Goal: Task Accomplishment & Management: Use online tool/utility

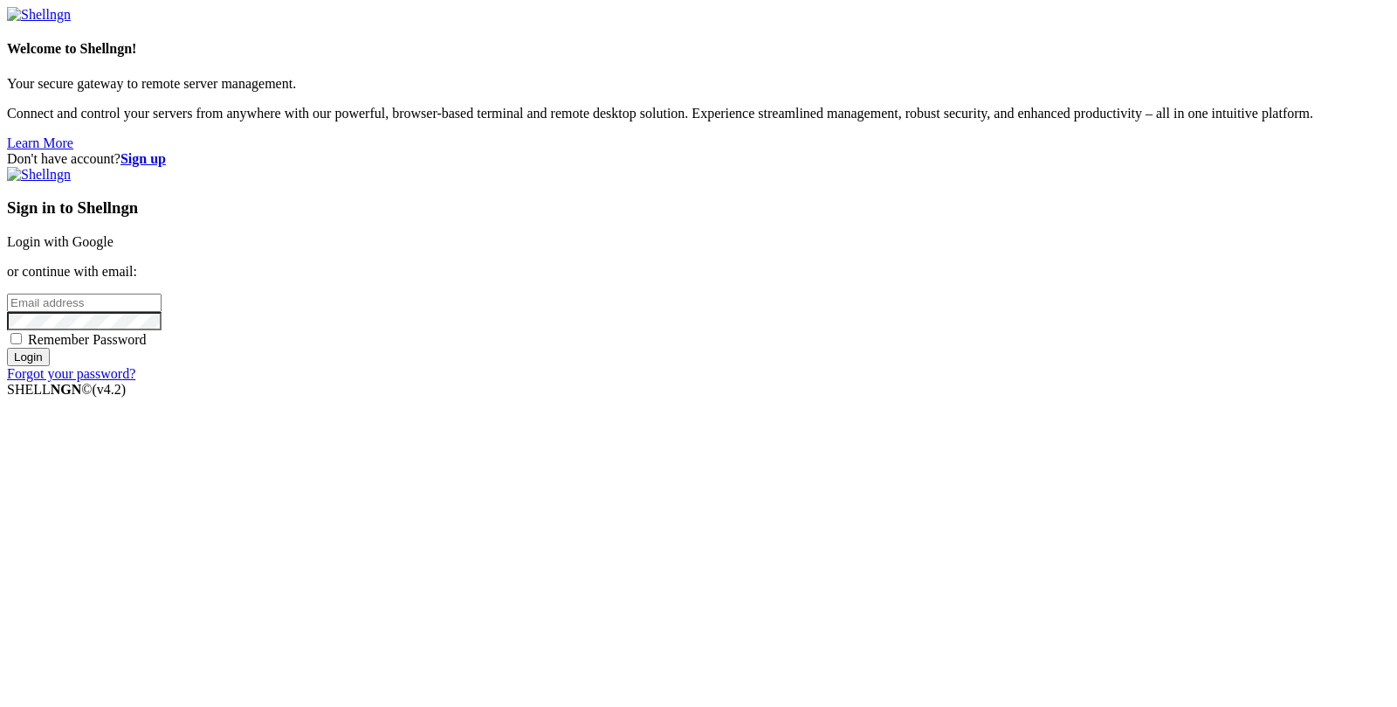
click at [114, 249] on link "Login with Google" at bounding box center [60, 241] width 107 height 15
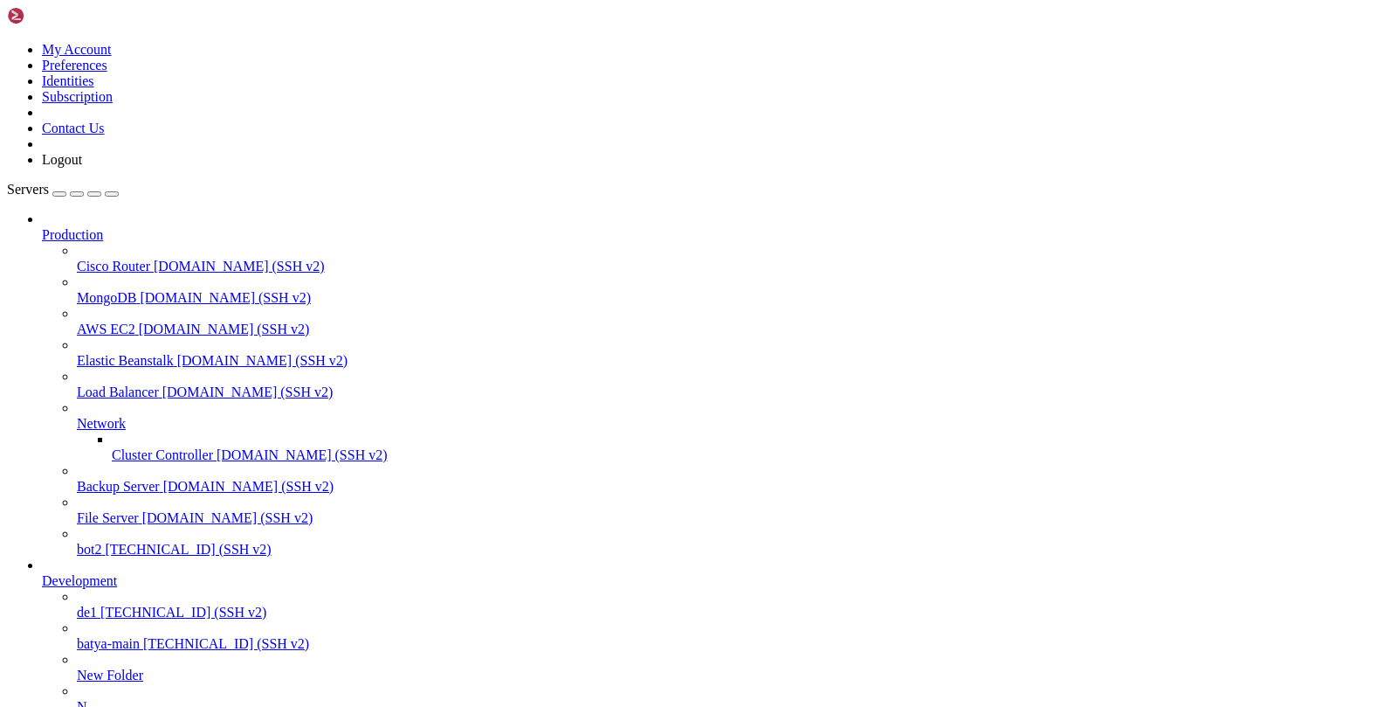
scroll to position [136, 0]
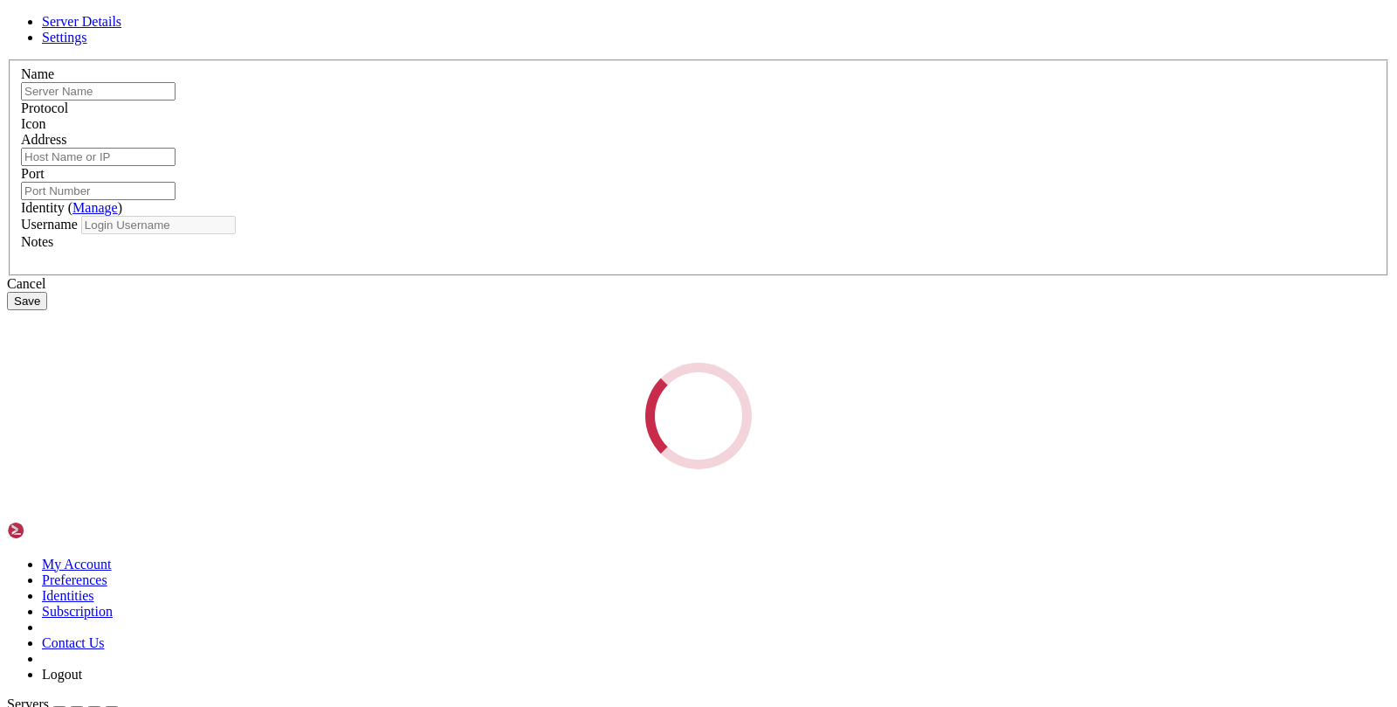
type input "de1"
type input "[TECHNICAL_ID]"
type input "22"
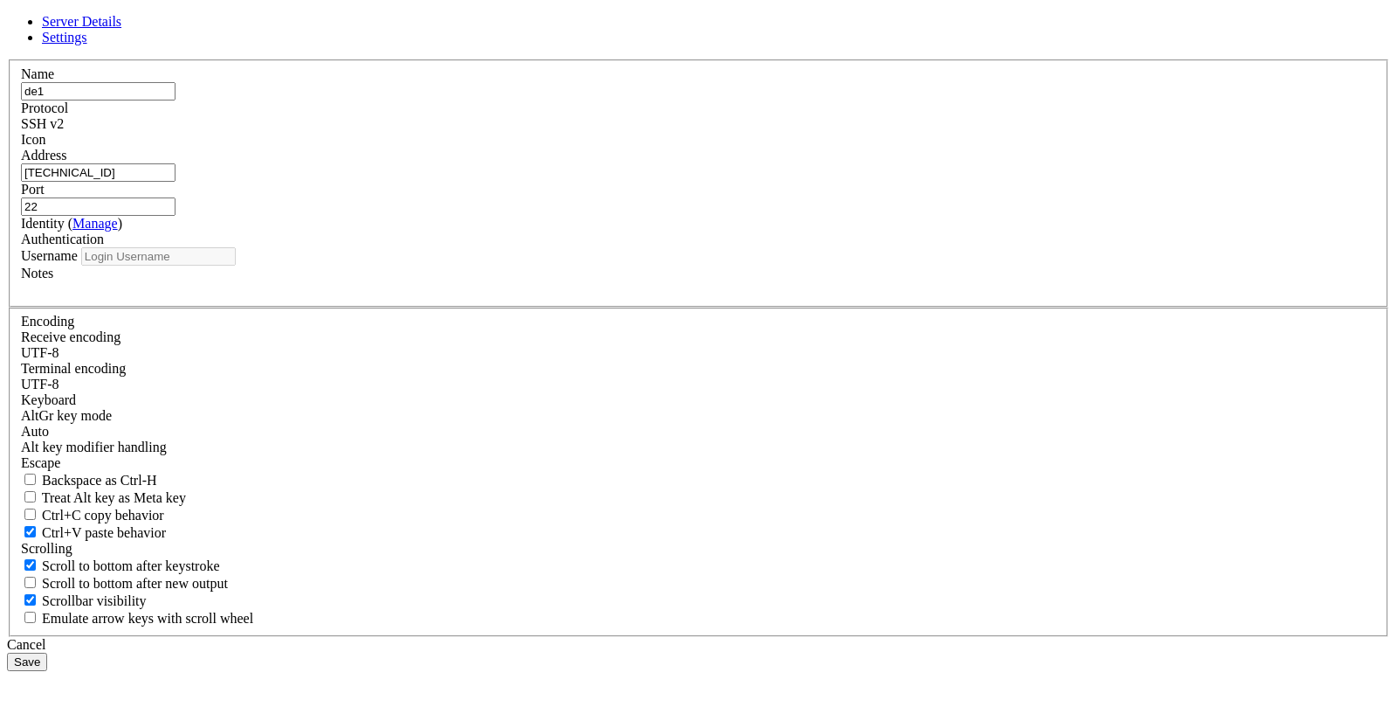
type input "root"
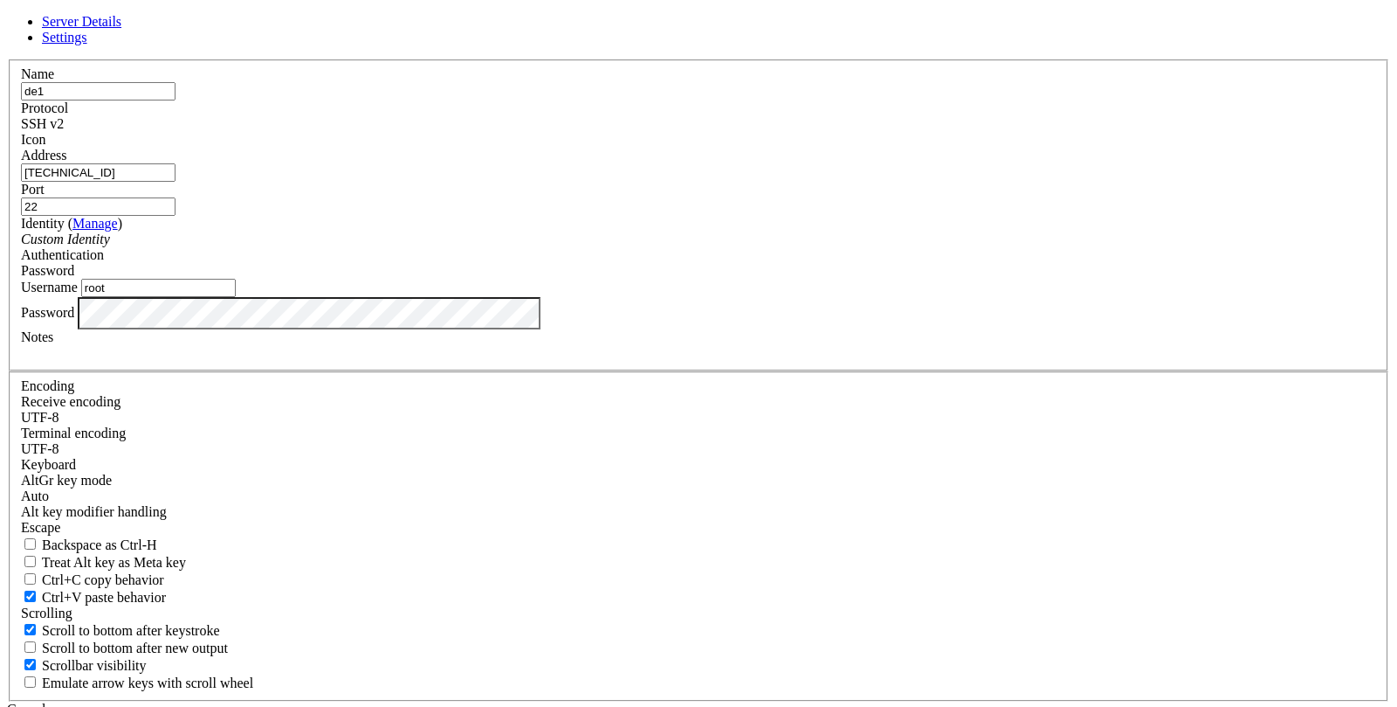
click at [176, 182] on input "[TECHNICAL_ID]" at bounding box center [98, 172] width 155 height 18
paste input "[TECHNICAL_ID]"
type input "[TECHNICAL_ID]"
click at [176, 100] on input "de1" at bounding box center [98, 91] width 155 height 18
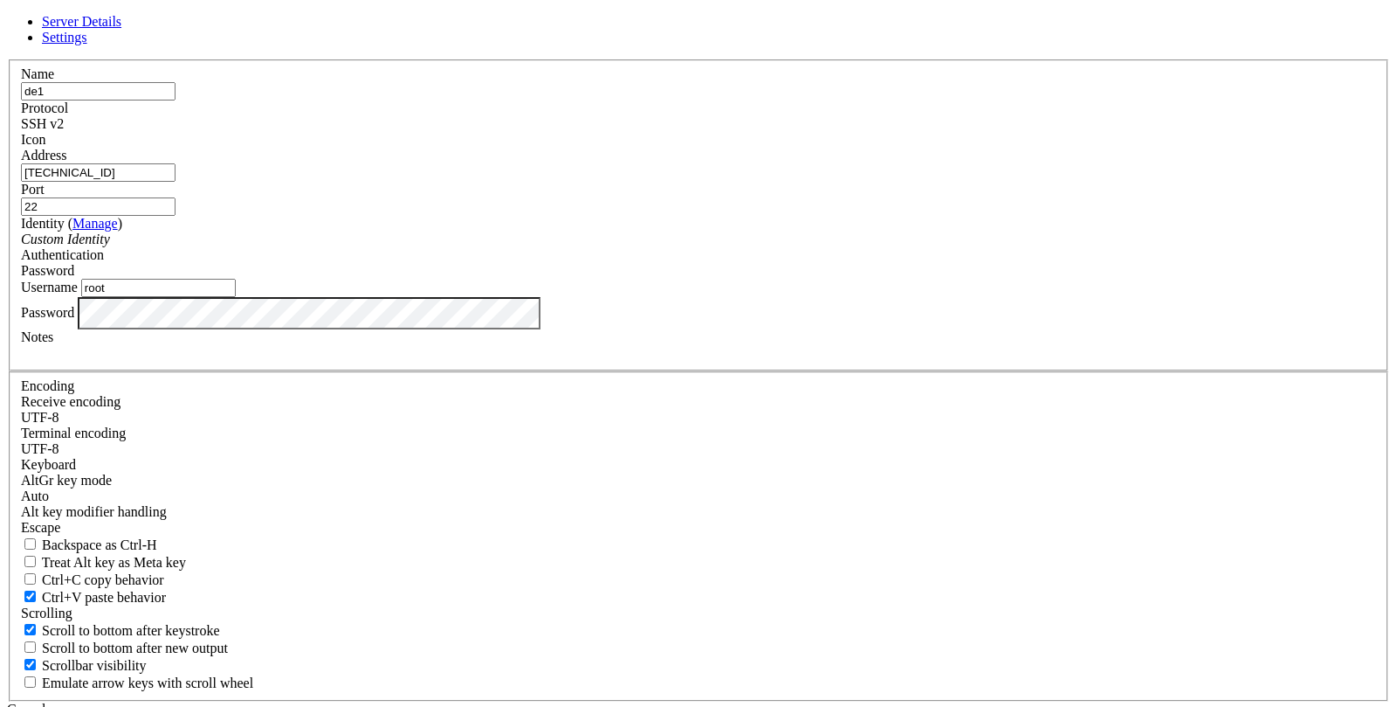
click at [176, 100] on input "de1" at bounding box center [98, 91] width 155 height 18
type input "de1oko"
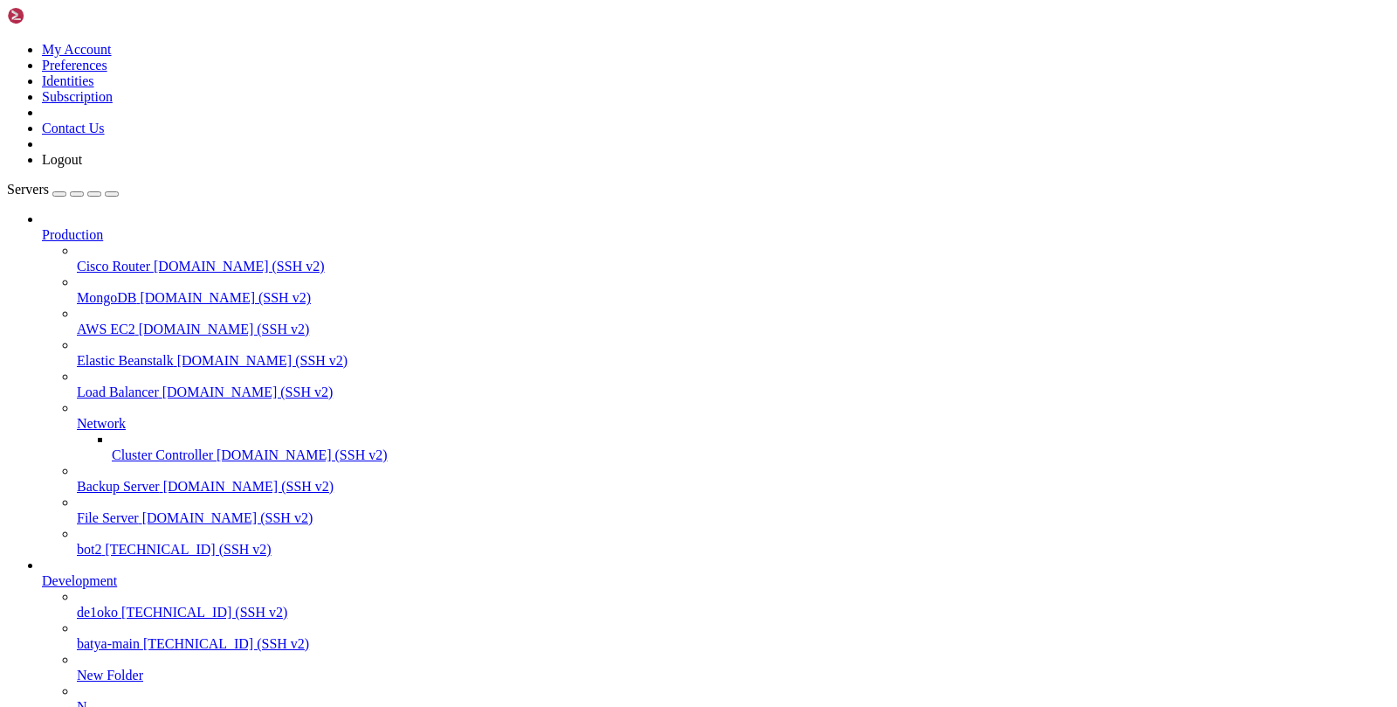
click at [77, 604] on link "de1oko [TECHNICAL_ID] (SSH v2)" at bounding box center [734, 612] width 1314 height 16
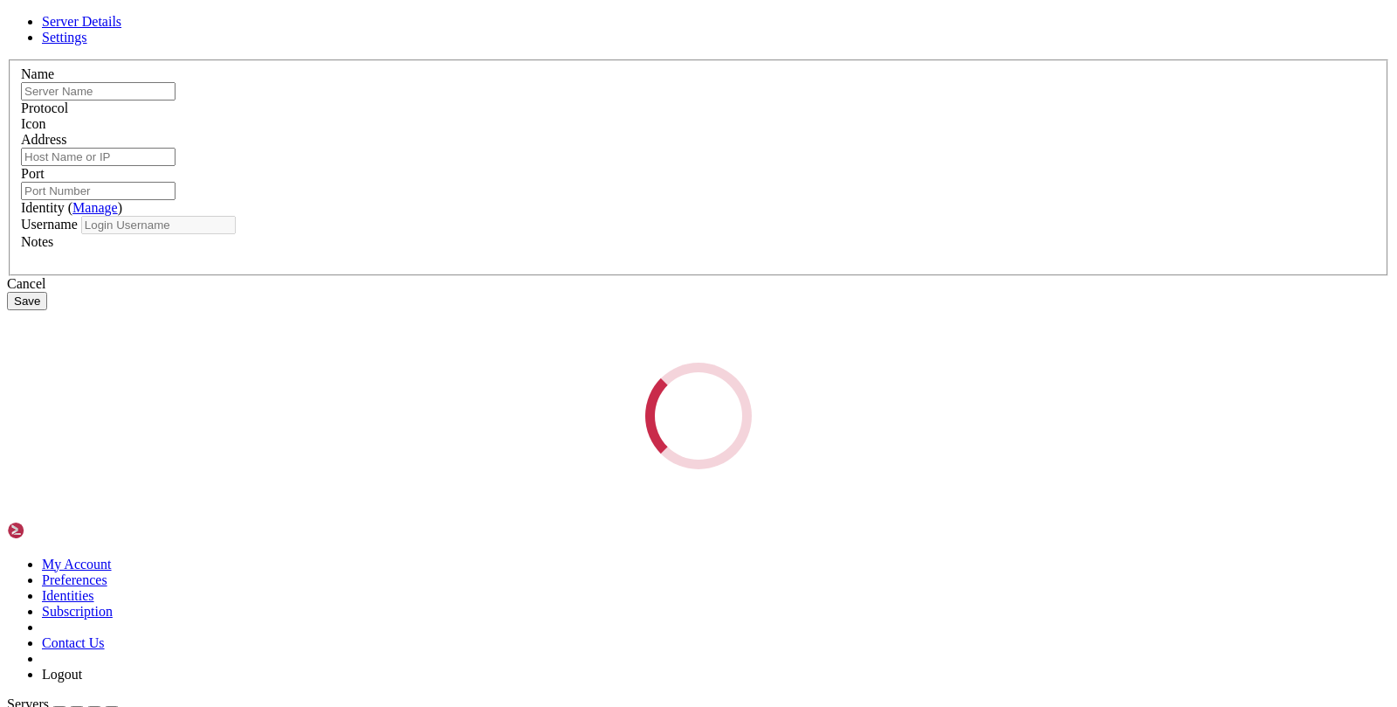
type input "de1oko"
type input "[TECHNICAL_ID]"
type input "22"
type input "root"
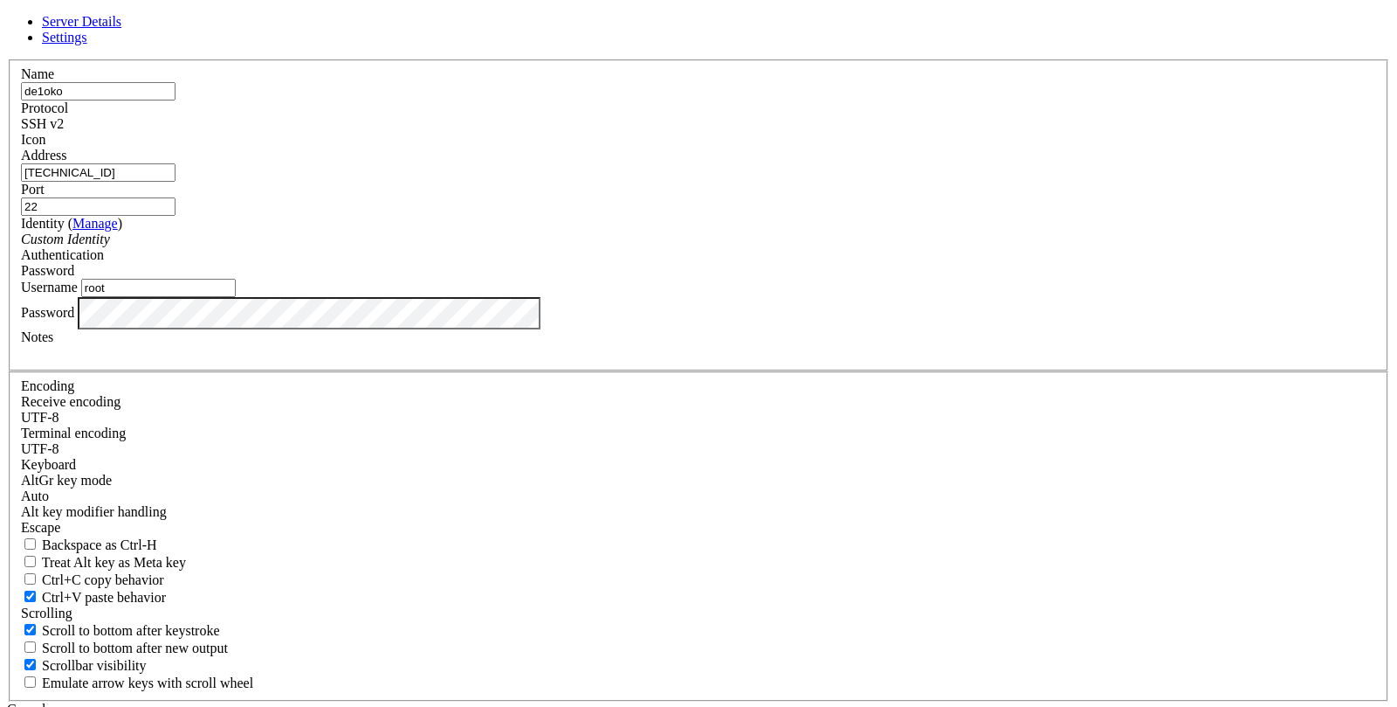
click at [176, 182] on input "[TECHNICAL_ID]" at bounding box center [98, 172] width 155 height 18
paste input "eYJgDlfSQS8CXG"
type input "[TECHNICAL_ID]"
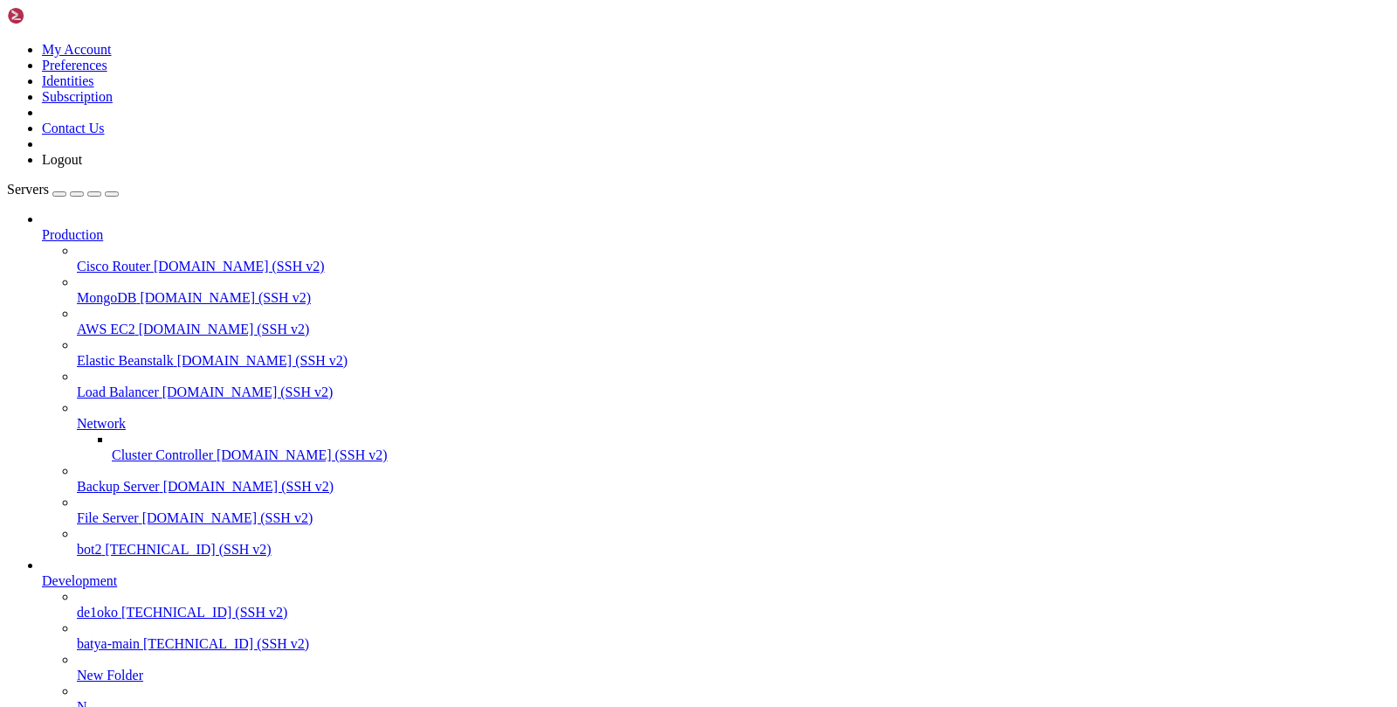
paste textarea "sudo bash -c "$(curl -sL [URL][DOMAIN_NAME][DOMAIN_NAME])" @ install"
type textarea "sudo bash -c "$(curl -sL [URL][DOMAIN_NAME][DOMAIN_NAME])" @ install"
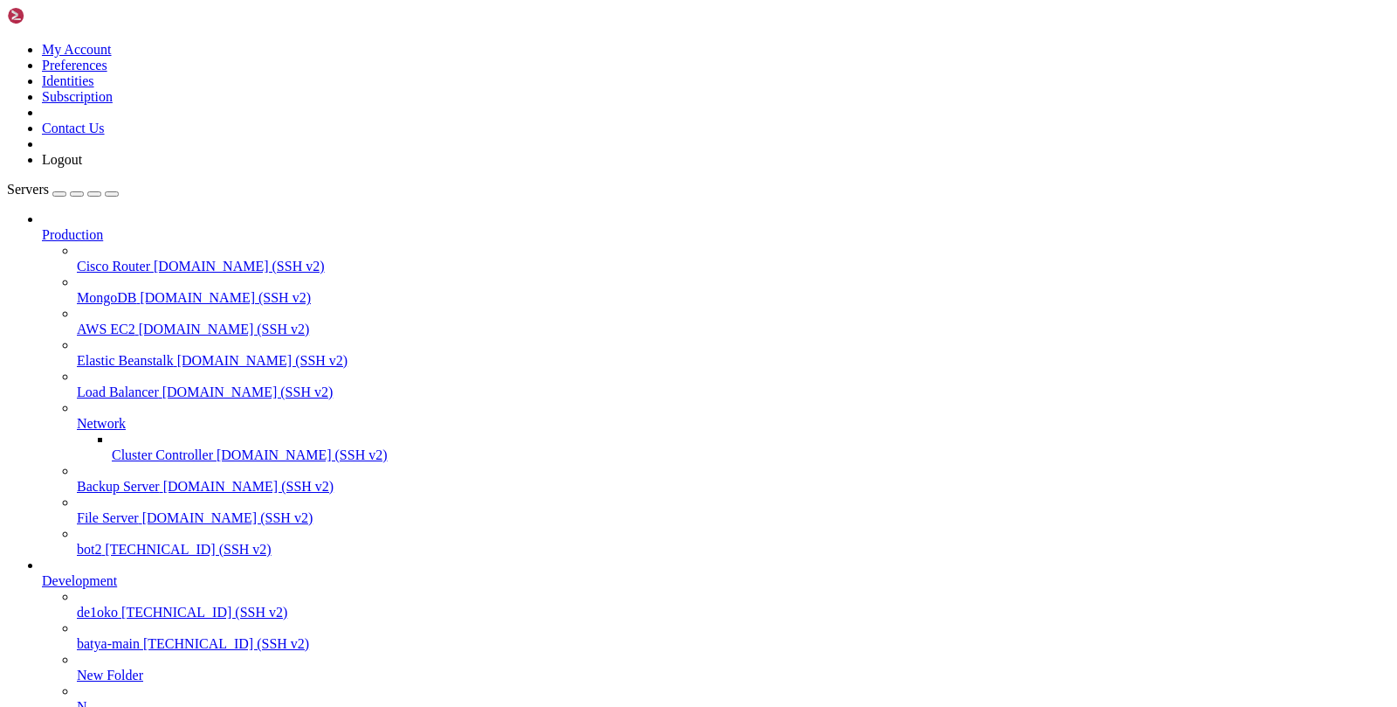
scroll to position [1554, 0]
drag, startPoint x: 355, startPoint y: 1657, endPoint x: 22, endPoint y: 1275, distance: 506.9
drag, startPoint x: 352, startPoint y: 1649, endPoint x: 118, endPoint y: 1060, distance: 633.5
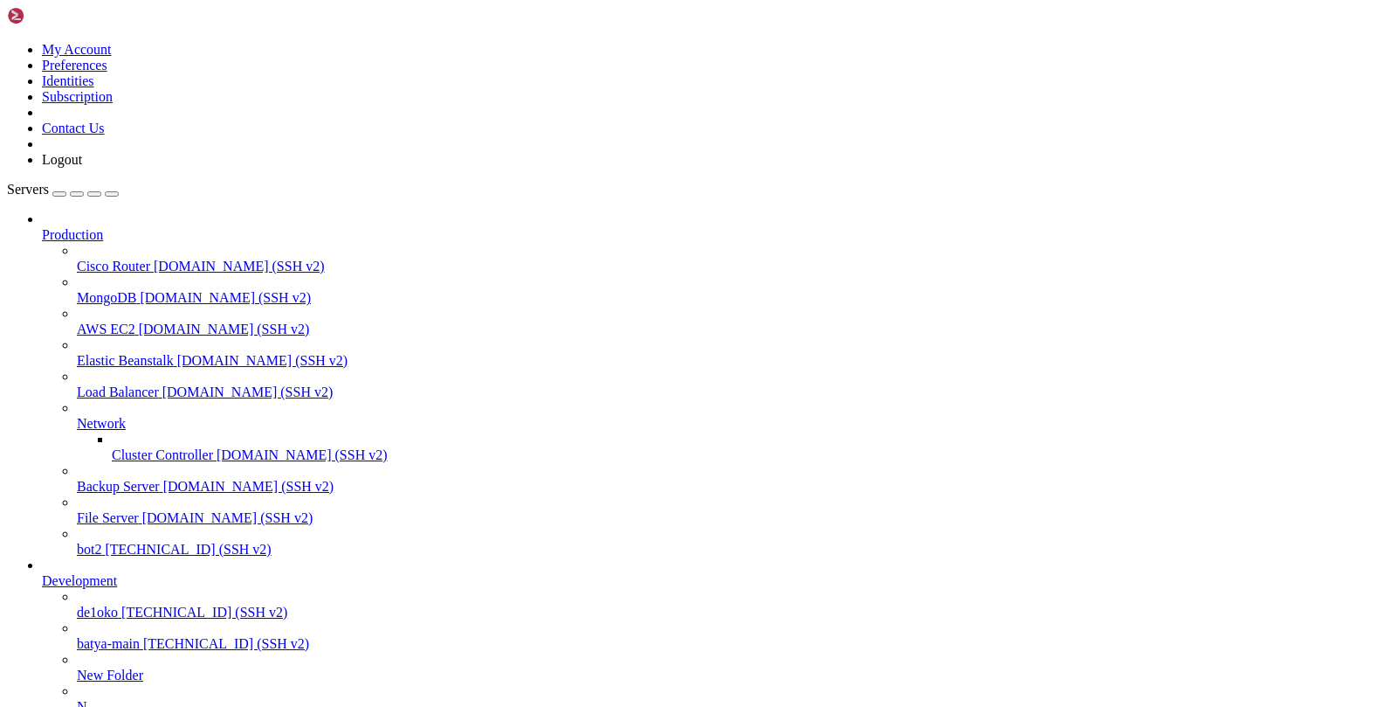
copy div "WARNING: Access to the remote API on a privileged Docker daemon is equivalent t…"
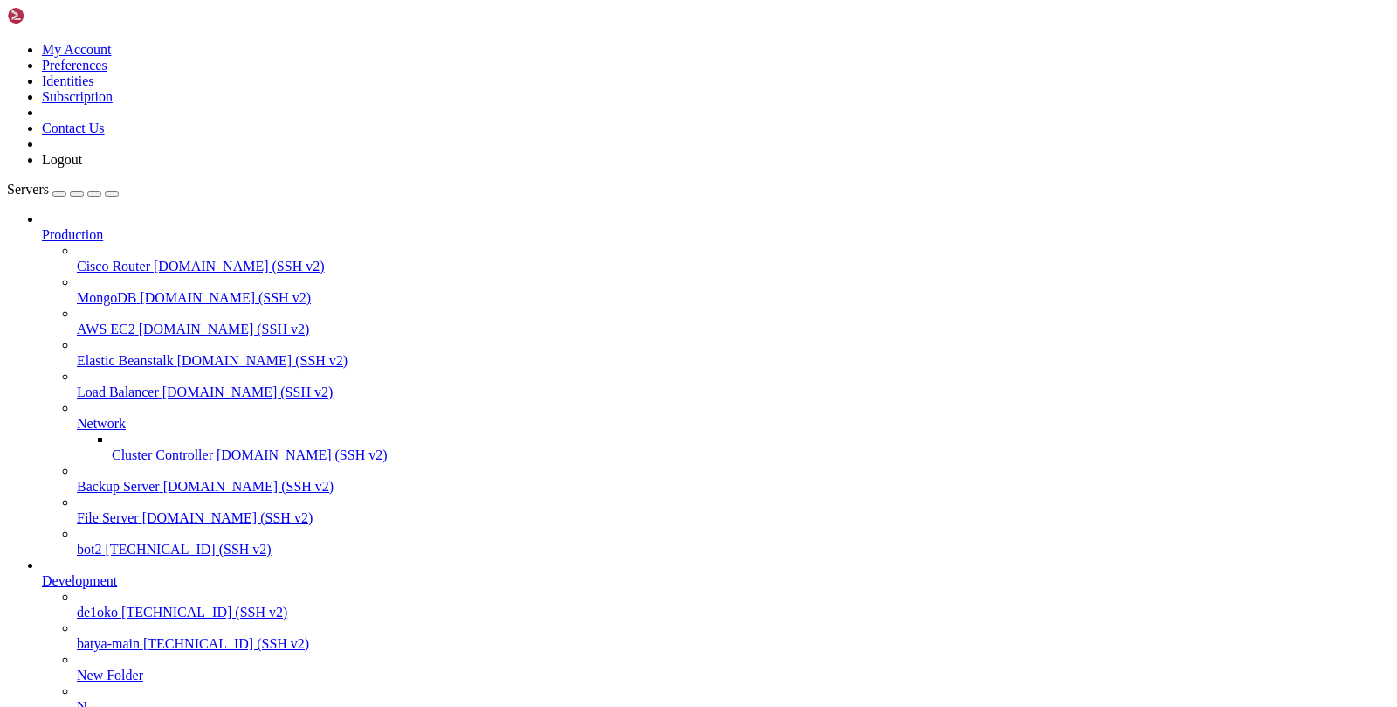
copy x-row "62050"
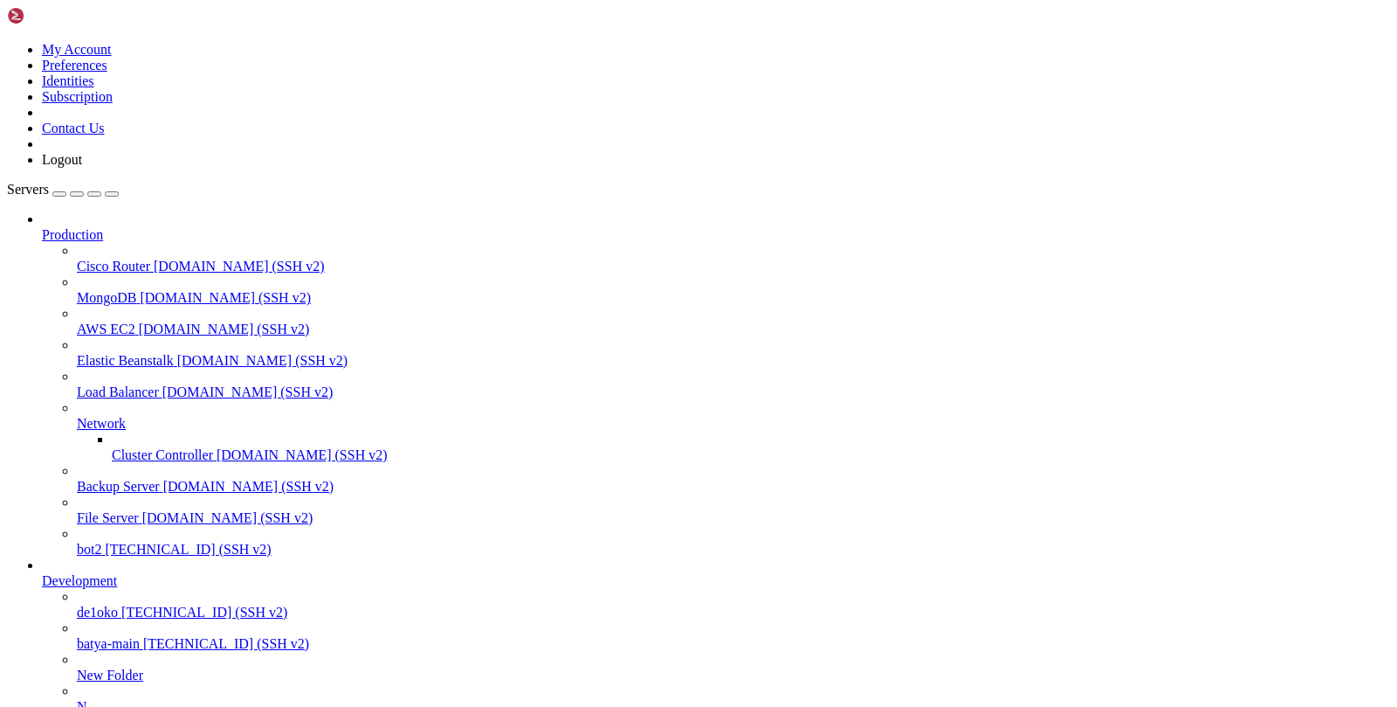
copy x-row "62051"
drag, startPoint x: 674, startPoint y: 1647, endPoint x: 19, endPoint y: 1199, distance: 793.6
copy div "lORE7IPsumDolOR82SiTaMEtcoNSeCtETuRaDipi2+eL4S1doEIUsM47T/inCiD 3utlaBoreetdoLO…"
